Goal: Information Seeking & Learning: Find contact information

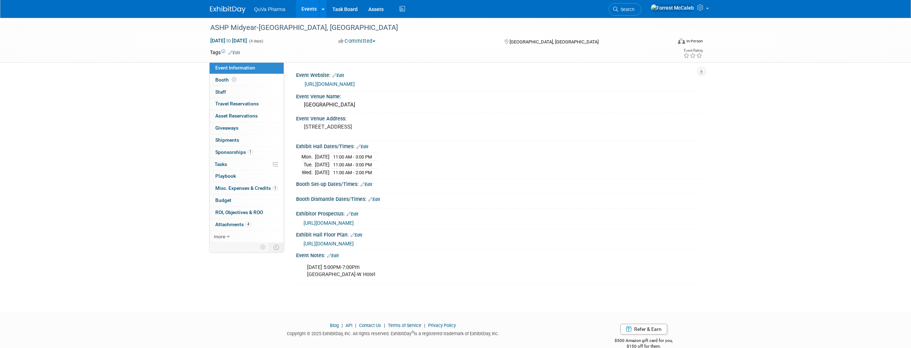
click at [309, 9] on link "Events" at bounding box center [309, 9] width 26 height 18
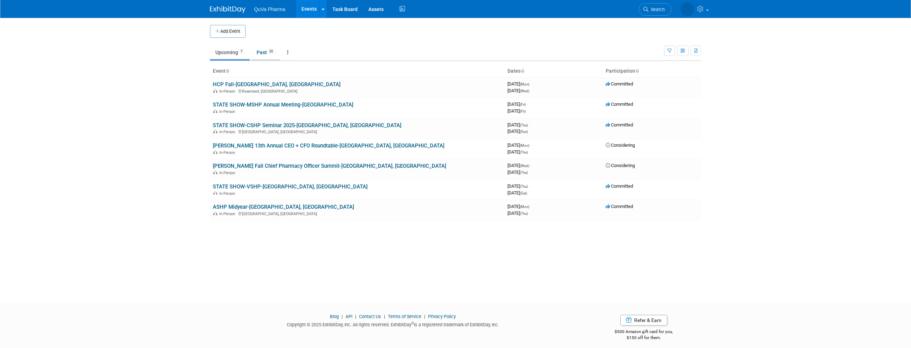
click at [263, 55] on link "Past 32" at bounding box center [265, 53] width 29 height 14
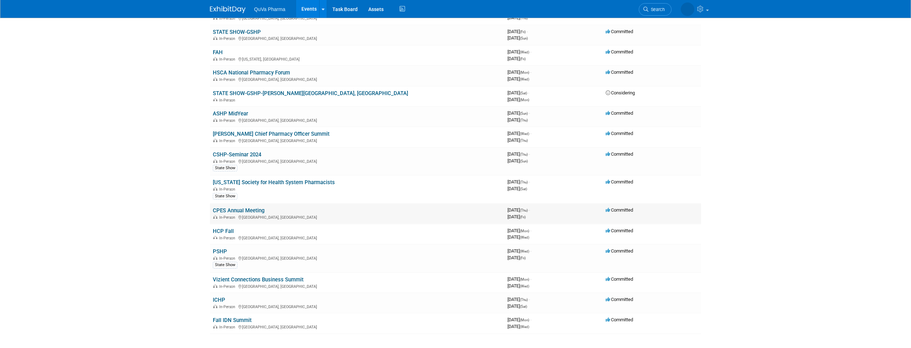
scroll to position [417, 0]
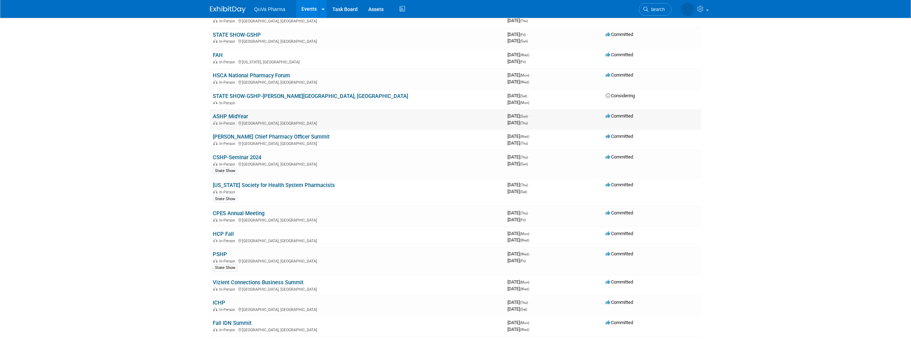
click at [235, 113] on link "ASHP MidYear" at bounding box center [230, 116] width 35 height 6
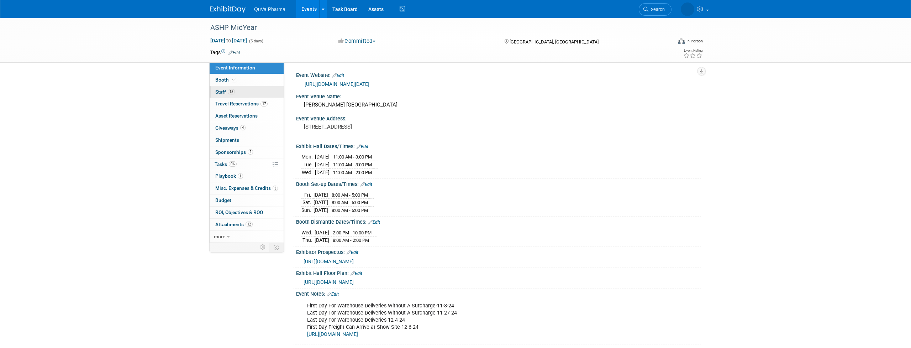
click at [223, 92] on span "Staff 15" at bounding box center [225, 92] width 20 height 6
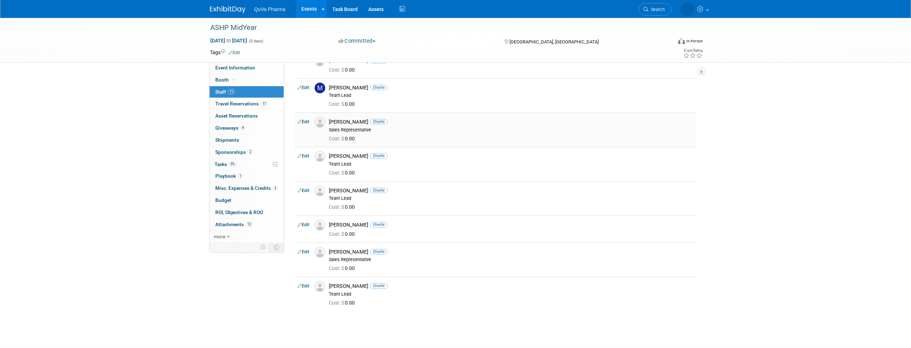
scroll to position [265, 0]
click at [249, 103] on span "Travel Reservations 17" at bounding box center [241, 104] width 52 height 6
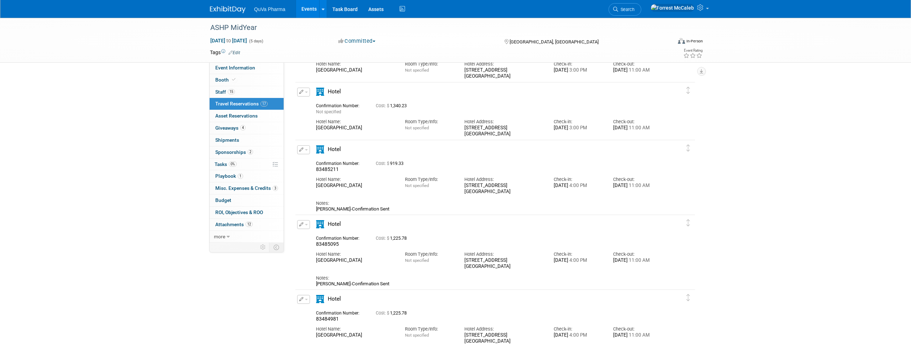
scroll to position [68, 0]
click at [245, 89] on link "15 Staff 15" at bounding box center [247, 92] width 74 height 12
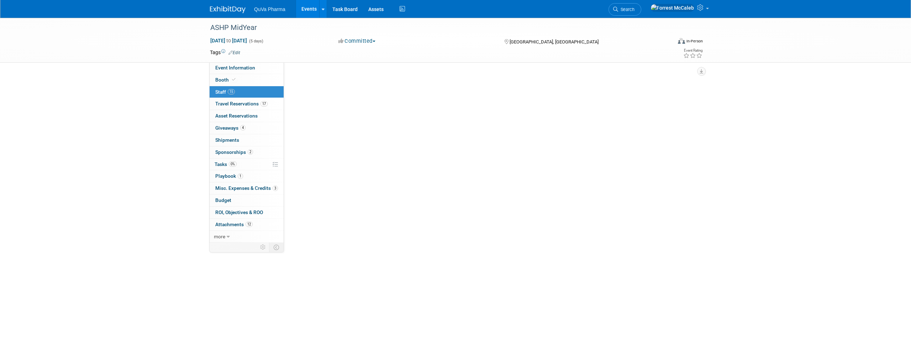
scroll to position [0, 0]
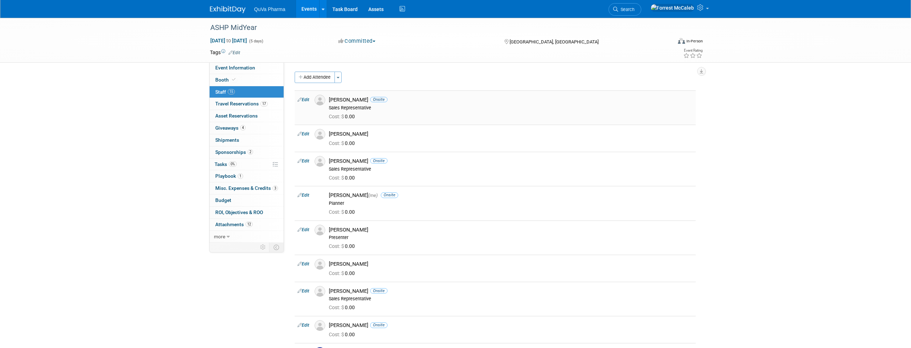
drag, startPoint x: 324, startPoint y: 92, endPoint x: 338, endPoint y: 104, distance: 18.5
click at [338, 104] on tr "Edit Amy Diehl Onsite Sales Representative Cost: $ 0.00" at bounding box center [495, 107] width 401 height 34
click at [338, 104] on div "Amy Diehl Onsite Sales Representative" at bounding box center [511, 103] width 364 height 14
click at [332, 99] on div "Amy Diehl Onsite" at bounding box center [511, 99] width 364 height 7
drag, startPoint x: 332, startPoint y: 99, endPoint x: 347, endPoint y: 100, distance: 15.3
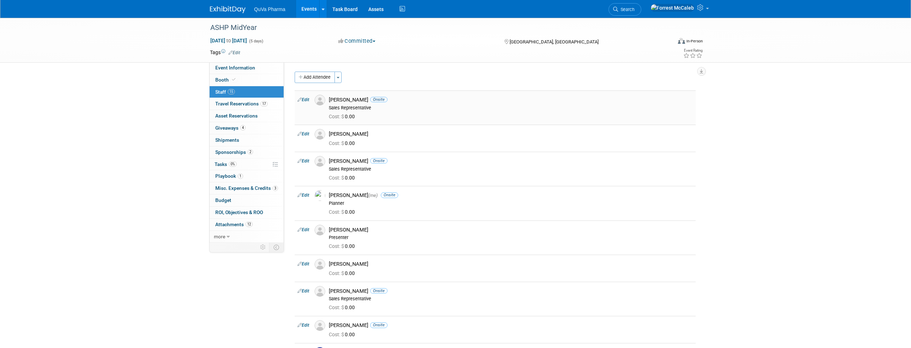
click at [347, 100] on div "Amy Diehl Onsite" at bounding box center [511, 99] width 364 height 7
copy div "[PERSON_NAME]"
drag, startPoint x: 331, startPoint y: 132, endPoint x: 379, endPoint y: 133, distance: 48.1
click at [379, 133] on div "[PERSON_NAME]" at bounding box center [511, 134] width 364 height 7
copy div "[PERSON_NAME]"
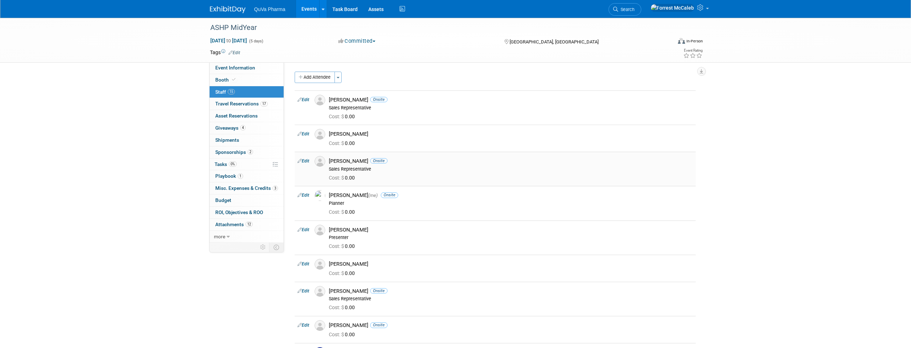
drag, startPoint x: 330, startPoint y: 159, endPoint x: 359, endPoint y: 160, distance: 29.2
click at [359, 160] on div "Celeste Gore Onsite" at bounding box center [511, 161] width 364 height 7
copy div "[PERSON_NAME]"
drag, startPoint x: 330, startPoint y: 190, endPoint x: 368, endPoint y: 193, distance: 38.2
click at [368, 193] on div "Forrest McCaleb (me) Onsite" at bounding box center [511, 195] width 364 height 7
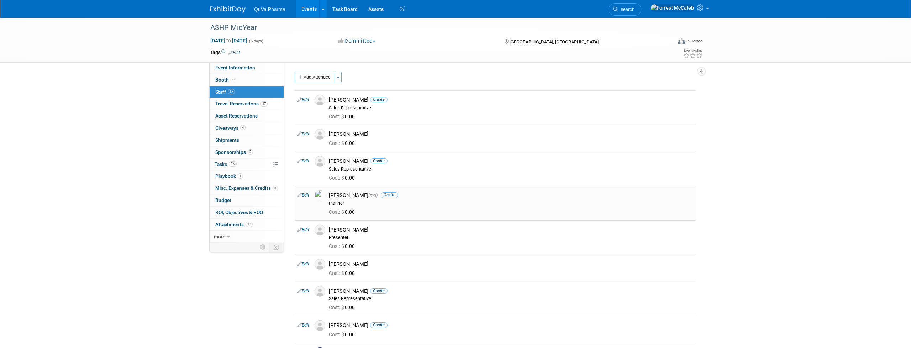
copy div "[PERSON_NAME]"
click at [332, 226] on div "[PERSON_NAME]" at bounding box center [511, 229] width 364 height 7
drag, startPoint x: 332, startPoint y: 224, endPoint x: 357, endPoint y: 224, distance: 24.9
click at [357, 226] on div "[PERSON_NAME]" at bounding box center [511, 229] width 364 height 7
copy div "[PERSON_NAME]"
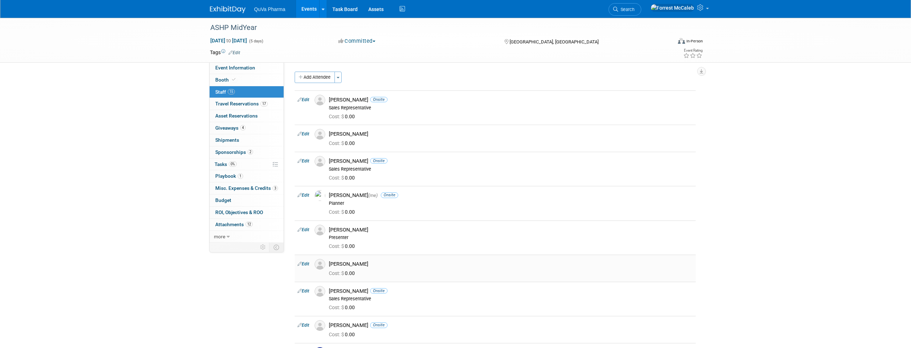
click at [334, 260] on div "[PERSON_NAME]" at bounding box center [511, 263] width 364 height 7
drag, startPoint x: 334, startPoint y: 258, endPoint x: 352, endPoint y: 258, distance: 17.8
click at [352, 260] on div "[PERSON_NAME]" at bounding box center [511, 263] width 364 height 7
copy div "[PERSON_NAME]"
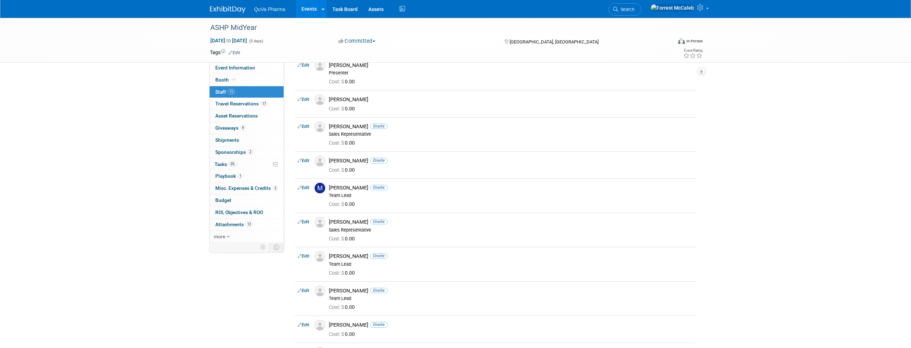
scroll to position [174, 0]
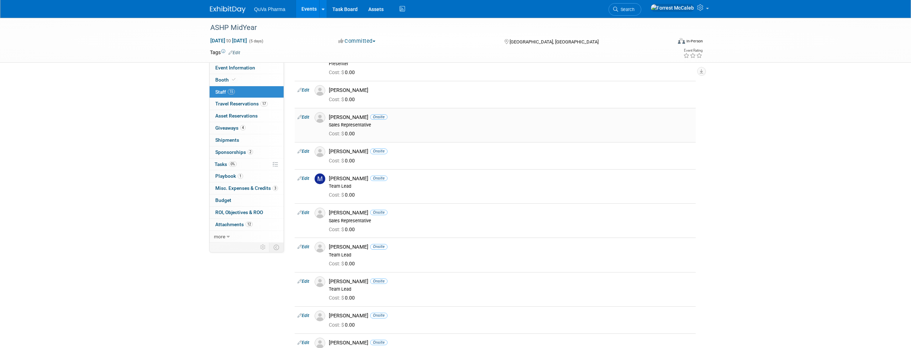
drag, startPoint x: 331, startPoint y: 112, endPoint x: 371, endPoint y: 115, distance: 40.3
click at [371, 115] on div "Meredith Cicatello Onsite" at bounding box center [511, 117] width 364 height 7
copy div "[PERSON_NAME]"
drag, startPoint x: 330, startPoint y: 147, endPoint x: 371, endPoint y: 148, distance: 41.7
click at [371, 148] on div "Michele Berkovich Onsite" at bounding box center [511, 151] width 364 height 7
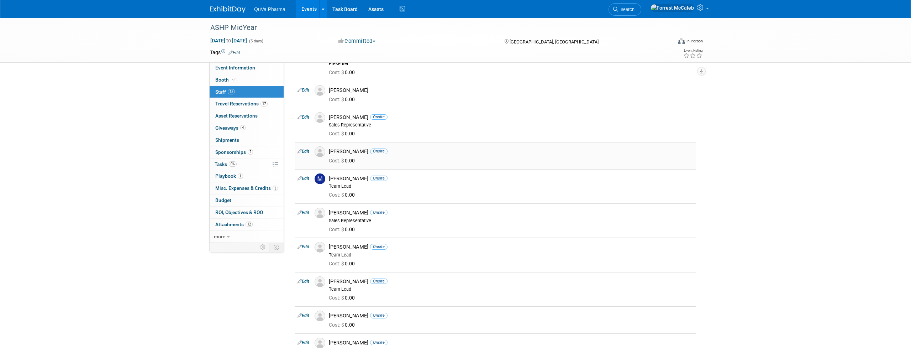
copy div "[PERSON_NAME]"
click at [333, 175] on div "Mike Scouvart Onsite" at bounding box center [511, 178] width 364 height 7
drag, startPoint x: 333, startPoint y: 173, endPoint x: 350, endPoint y: 173, distance: 16.7
click at [350, 175] on div "Mike Scouvart Onsite" at bounding box center [511, 178] width 364 height 7
copy div "[PERSON_NAME]"
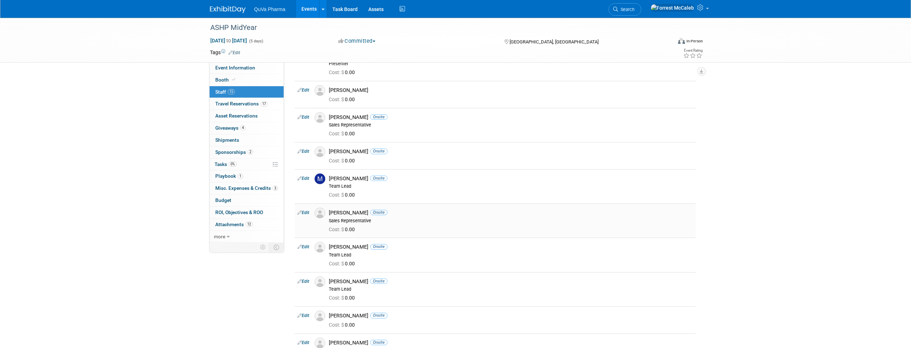
click at [335, 209] on div "Patrick McKeown Onsite" at bounding box center [511, 212] width 364 height 7
drag, startPoint x: 335, startPoint y: 204, endPoint x: 357, endPoint y: 204, distance: 21.4
click at [357, 209] on div "Patrick McKeown Onsite" at bounding box center [511, 212] width 364 height 7
copy div "[PERSON_NAME]"
click at [333, 243] on div "Patrick Yoder Onsite" at bounding box center [511, 246] width 364 height 7
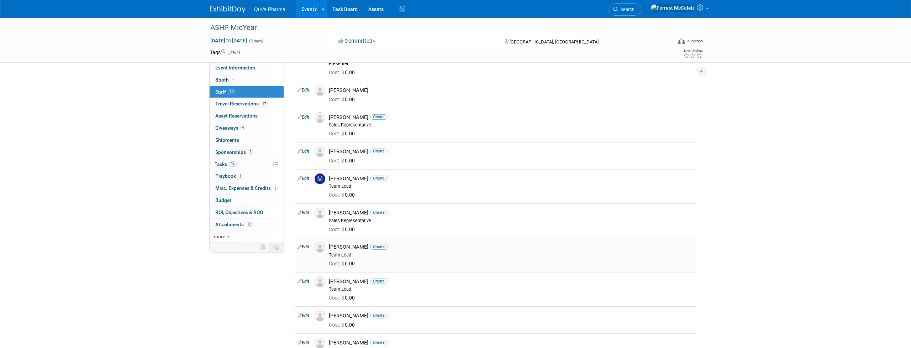
drag, startPoint x: 333, startPoint y: 236, endPoint x: 348, endPoint y: 236, distance: 15.3
click at [349, 243] on div "Patrick Yoder Onsite" at bounding box center [511, 246] width 364 height 7
click at [332, 278] on div "Ray Milnes Onsite" at bounding box center [511, 281] width 364 height 7
drag, startPoint x: 332, startPoint y: 269, endPoint x: 351, endPoint y: 269, distance: 18.9
click at [351, 278] on div "Ray Milnes Onsite" at bounding box center [511, 281] width 364 height 7
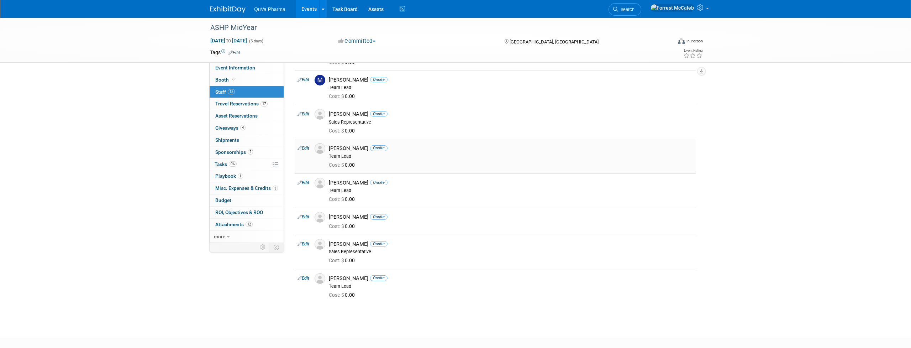
scroll to position [276, 0]
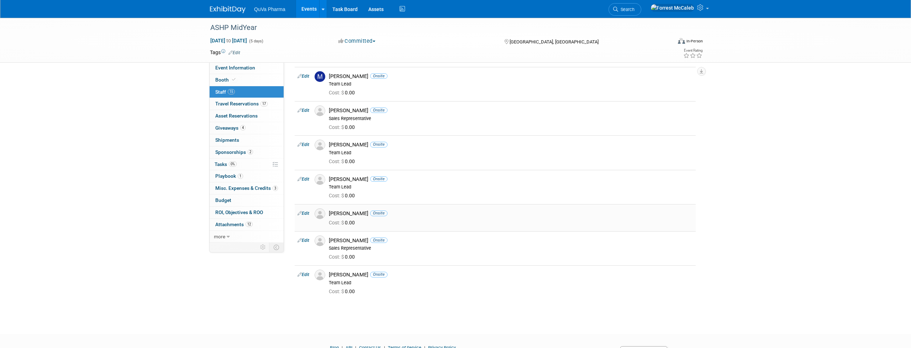
click at [332, 210] on div "Rob Hinchen Onsite" at bounding box center [511, 213] width 364 height 7
drag, startPoint x: 332, startPoint y: 202, endPoint x: 354, endPoint y: 203, distance: 21.4
click at [354, 210] on div "Rob Hinchen Onsite" at bounding box center [511, 213] width 364 height 7
click at [332, 237] on div "Scott Haddon Onsite" at bounding box center [511, 240] width 364 height 7
drag, startPoint x: 332, startPoint y: 230, endPoint x: 349, endPoint y: 230, distance: 16.7
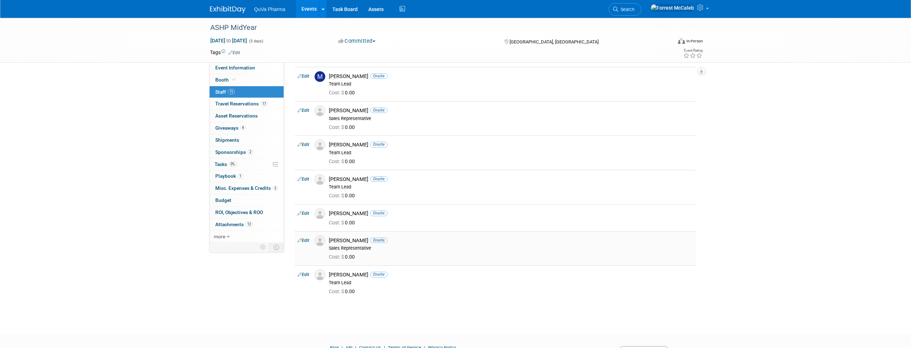
click at [349, 237] on div "Scott Haddon Onsite" at bounding box center [511, 240] width 364 height 7
click at [336, 271] on div "Stuart Hinchen Onsite" at bounding box center [511, 274] width 364 height 7
drag, startPoint x: 336, startPoint y: 262, endPoint x: 353, endPoint y: 262, distance: 17.1
click at [353, 271] on div "Stuart Hinchen Onsite" at bounding box center [511, 274] width 364 height 7
